Goal: Check status

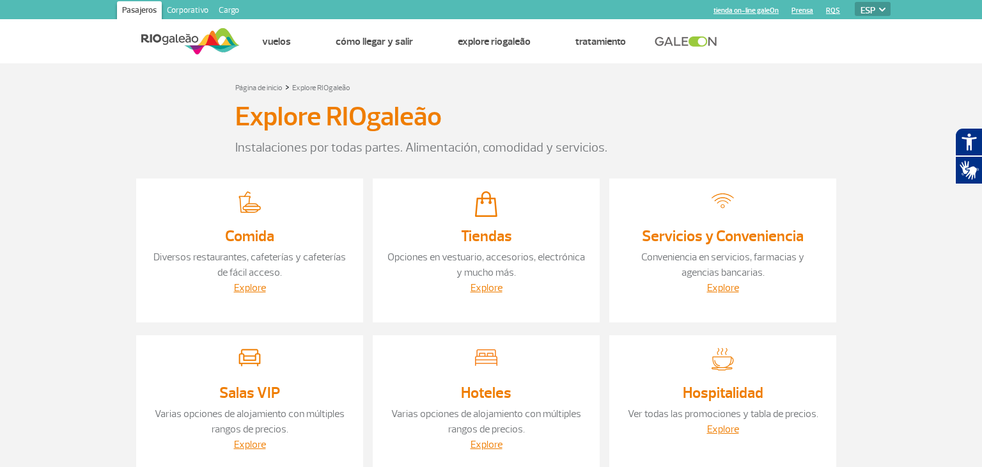
select select "es"
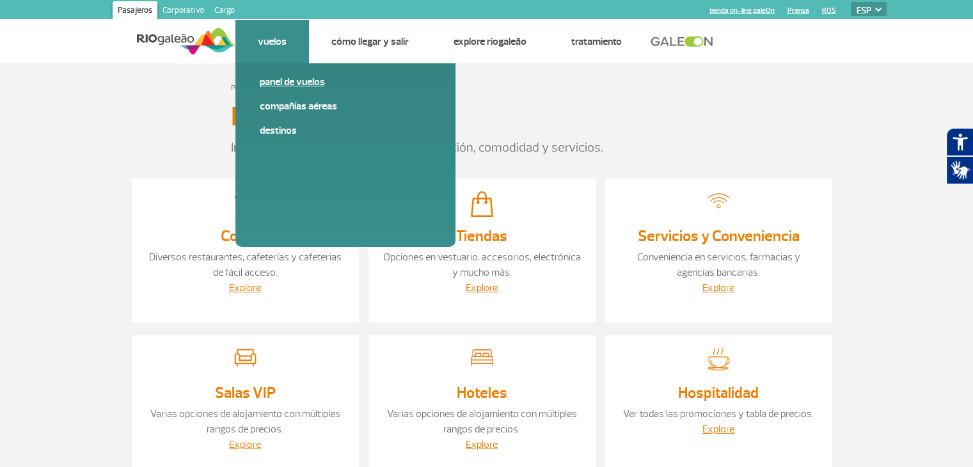
click at [289, 83] on link "Panel de vuelos" at bounding box center [345, 82] width 171 height 14
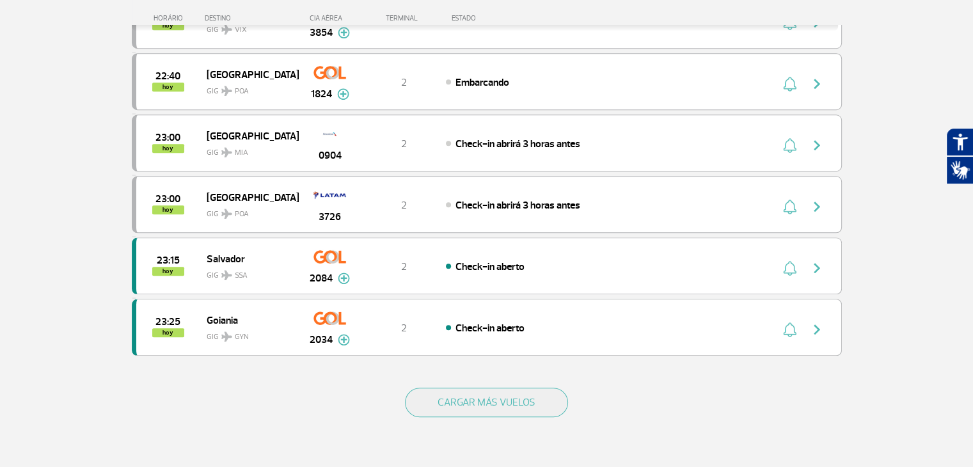
scroll to position [1108, 0]
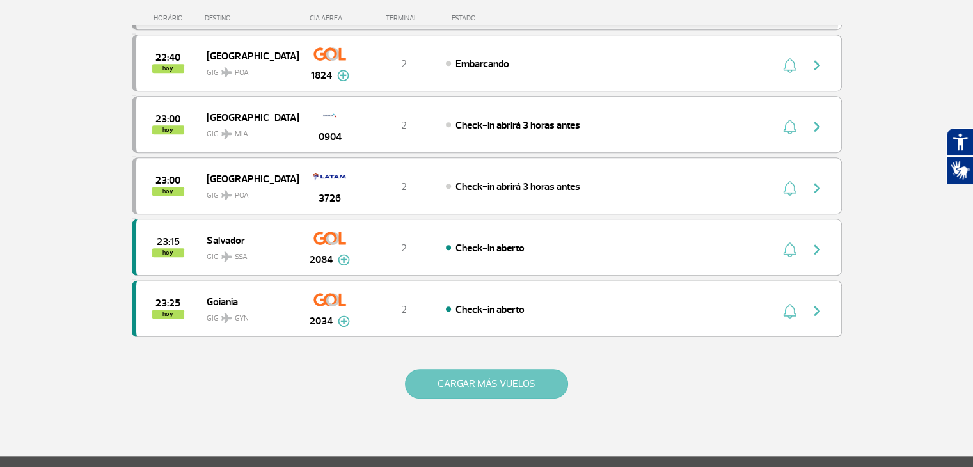
click at [483, 375] on button "CARGAR MÁS VUELOS" at bounding box center [486, 383] width 163 height 29
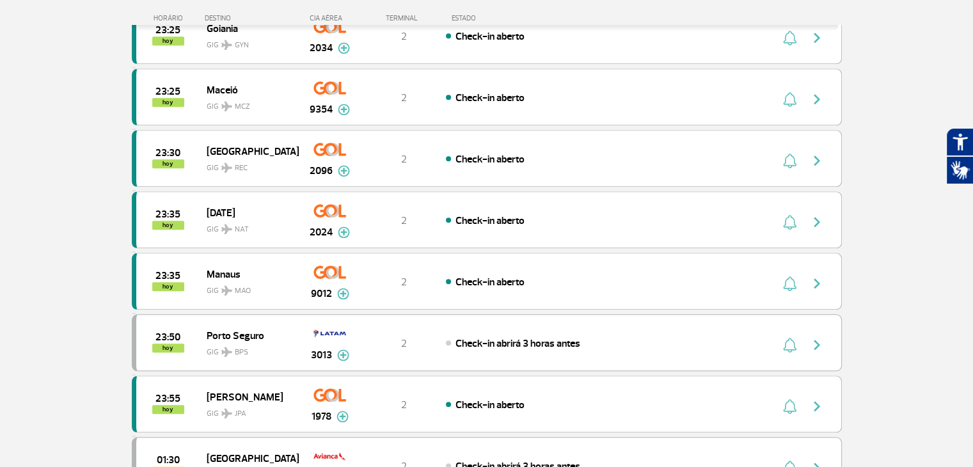
scroll to position [1397, 0]
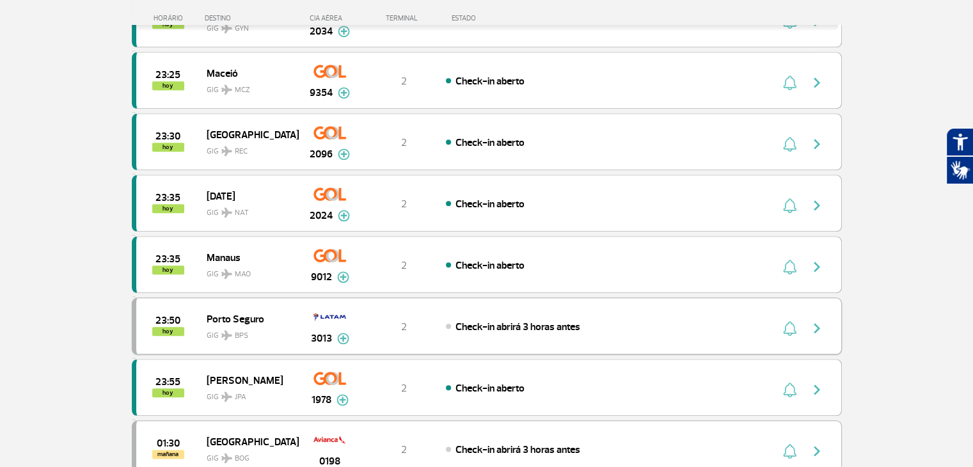
click at [833, 316] on button "button" at bounding box center [819, 326] width 29 height 20
click at [833, 313] on div "23:50 [DATE] [GEOGRAPHIC_DATA] GIG BPS 3013 2 Check-in abrirá 3 horas antes Par…" at bounding box center [487, 325] width 710 height 57
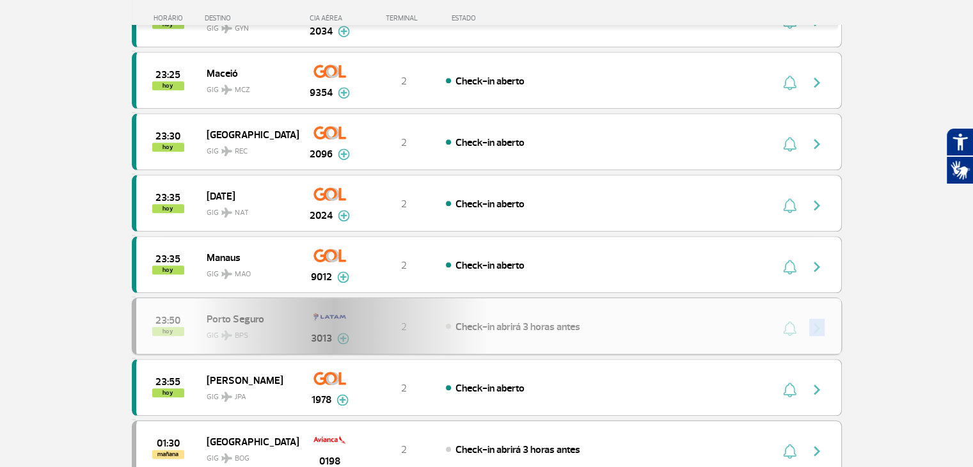
click at [833, 313] on div "23:50 [DATE] [GEOGRAPHIC_DATA] GIG BPS 3013 2 Check-in abrirá 3 horas antes Par…" at bounding box center [487, 325] width 710 height 57
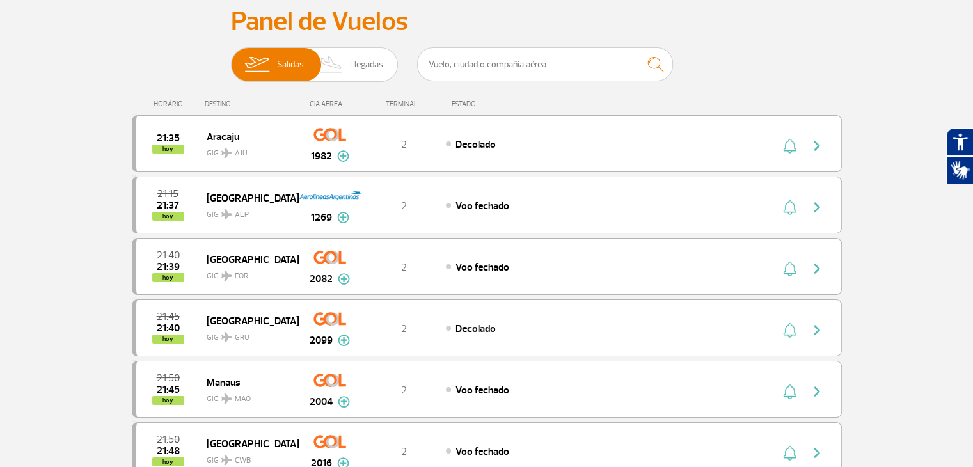
scroll to position [0, 0]
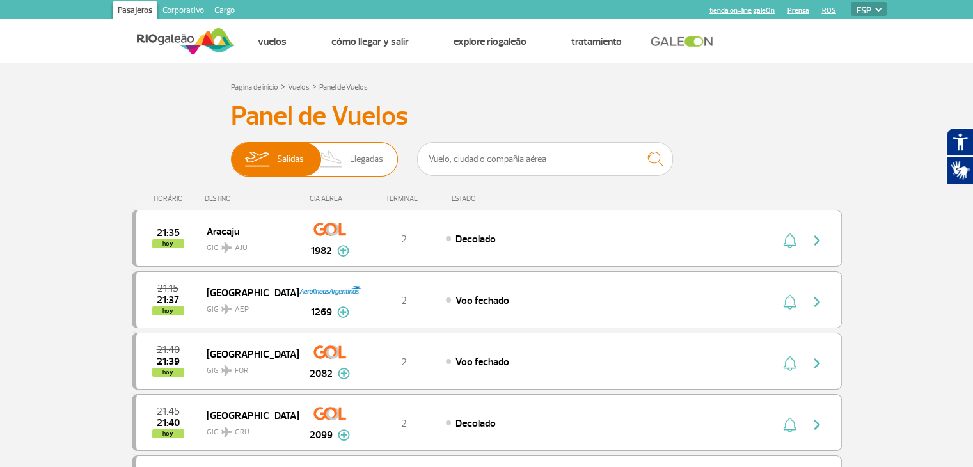
click at [371, 157] on span "Llegadas" at bounding box center [366, 159] width 33 height 33
click at [231, 153] on input "[PERSON_NAME]" at bounding box center [231, 153] width 0 height 0
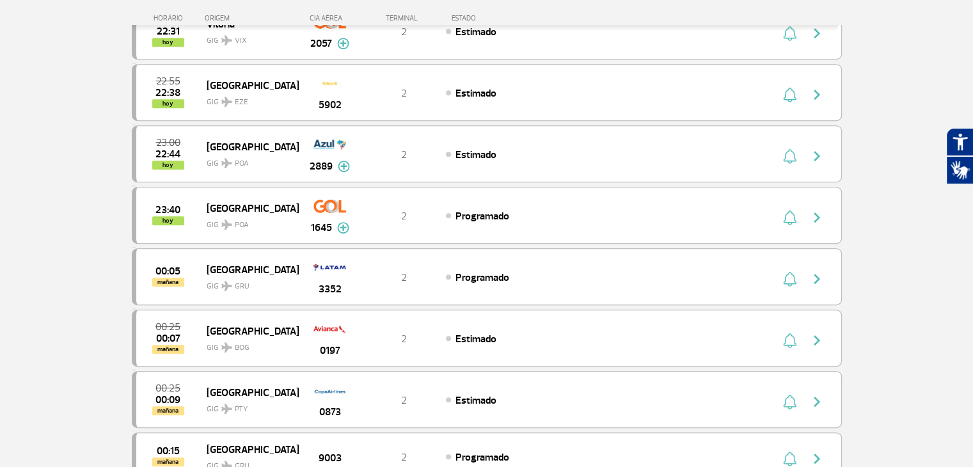
scroll to position [588, 0]
click at [816, 331] on img "button" at bounding box center [816, 338] width 15 height 15
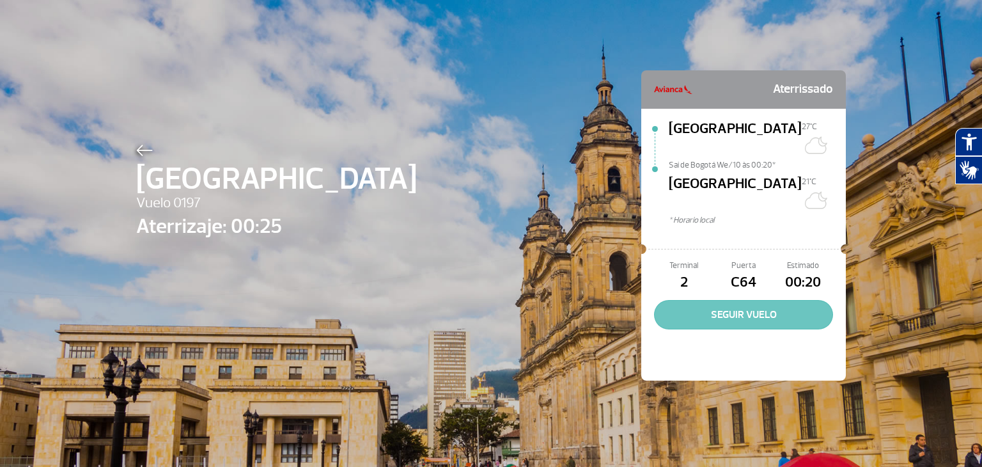
click at [752, 300] on button "SEGUIR VUELO" at bounding box center [743, 314] width 179 height 29
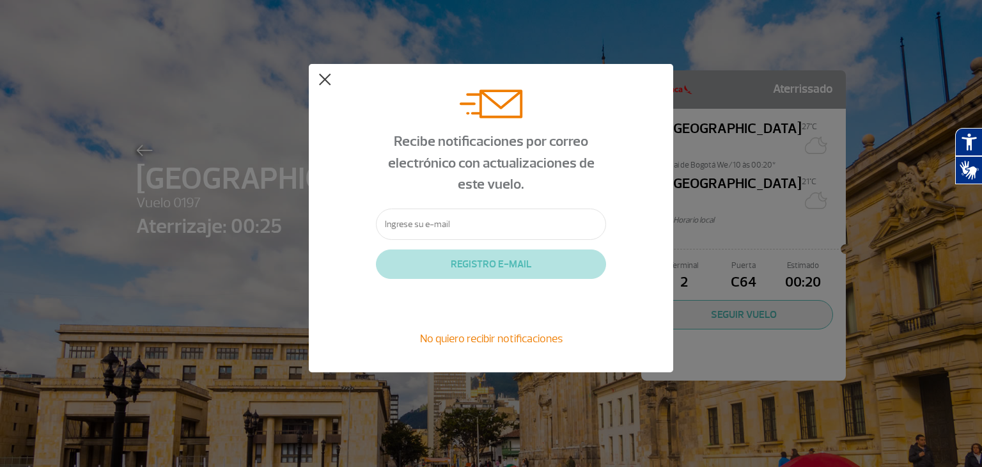
click at [325, 77] on button at bounding box center [324, 80] width 13 height 13
